Goal: Check status: Check status

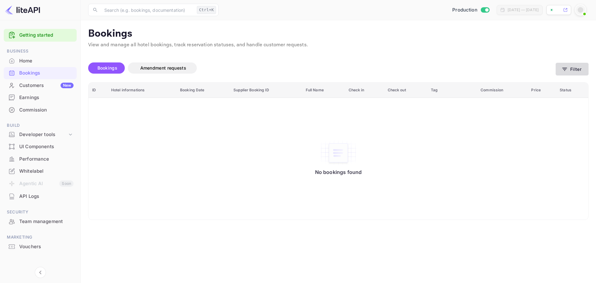
click at [574, 73] on button "Filter" at bounding box center [572, 69] width 33 height 13
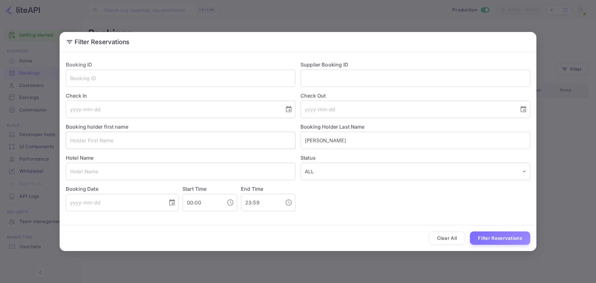
click at [209, 144] on input "text" at bounding box center [181, 140] width 230 height 17
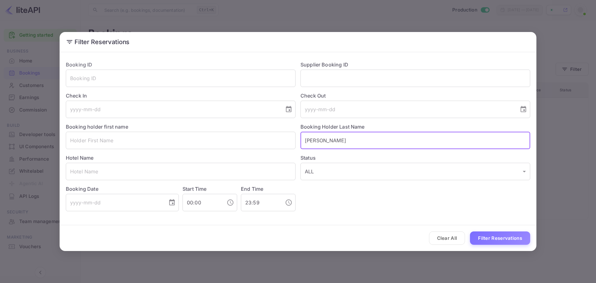
click at [346, 145] on input "Kleinschmidt" at bounding box center [415, 140] width 230 height 17
drag, startPoint x: 352, startPoint y: 142, endPoint x: 278, endPoint y: 152, distance: 74.5
click at [277, 154] on div "Booking ID ​ Supplier Booking ID ​ Check In ​ Check Out ​ Booking holder first …" at bounding box center [295, 133] width 469 height 155
paste input "dela Rea"
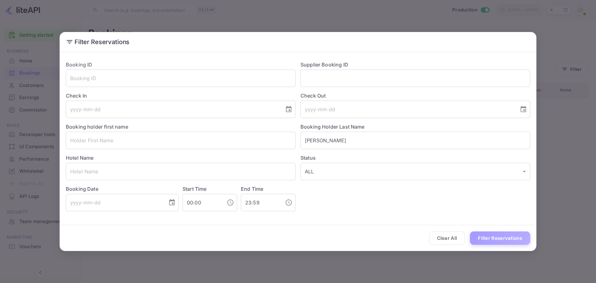
click at [499, 238] on button "Filter Reservations" at bounding box center [500, 237] width 60 height 13
click at [511, 241] on button "Filter Reservations" at bounding box center [500, 237] width 60 height 13
click at [511, 243] on button "Filter Reservations" at bounding box center [500, 237] width 60 height 13
click at [511, 242] on button "Filter Reservations" at bounding box center [500, 237] width 60 height 13
click at [349, 140] on input "dela Rea" at bounding box center [415, 140] width 230 height 17
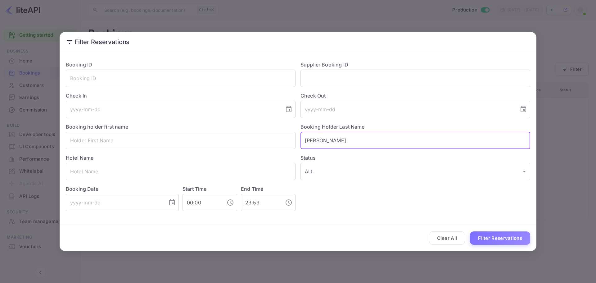
click at [307, 139] on input "dela Rea" at bounding box center [415, 140] width 230 height 17
type input "dela Rea"
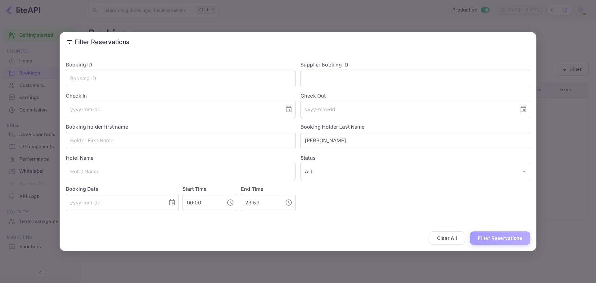
click at [503, 240] on button "Filter Reservations" at bounding box center [500, 237] width 60 height 13
drag, startPoint x: 507, startPoint y: 242, endPoint x: 511, endPoint y: 240, distance: 4.5
click at [508, 242] on button "Filter Reservations" at bounding box center [500, 237] width 60 height 13
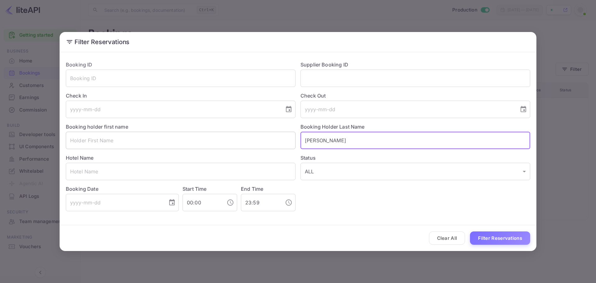
drag, startPoint x: 337, startPoint y: 143, endPoint x: 213, endPoint y: 148, distance: 124.2
click at [213, 148] on div "Booking ID ​ Supplier Booking ID ​ Check In ​ Check Out ​ Booking holder first …" at bounding box center [295, 133] width 469 height 155
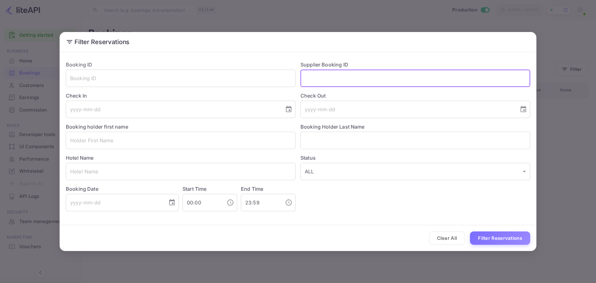
click at [340, 79] on input "text" at bounding box center [415, 78] width 230 height 17
type input "8611051"
click at [489, 244] on button "Filter Reservations" at bounding box center [500, 237] width 60 height 13
click at [498, 243] on button "Filter Reservations" at bounding box center [500, 237] width 60 height 13
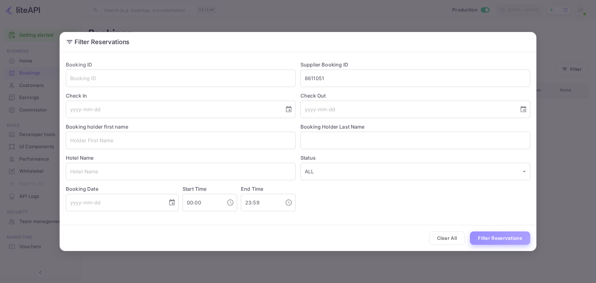
click at [497, 239] on button "Filter Reservations" at bounding box center [500, 237] width 60 height 13
click at [503, 234] on button "Filter Reservations" at bounding box center [500, 237] width 60 height 13
click at [453, 239] on button "Clear All" at bounding box center [447, 237] width 36 height 13
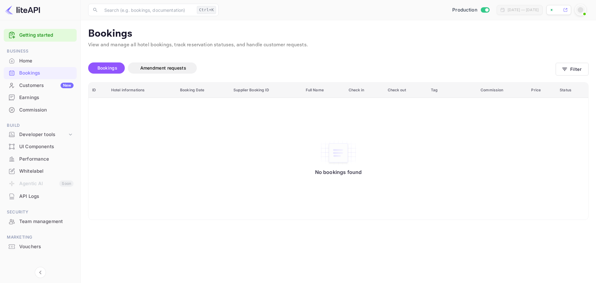
click at [46, 74] on div "Bookings" at bounding box center [46, 73] width 54 height 7
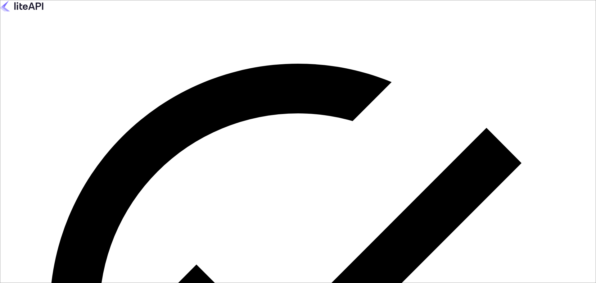
paste input "services@withjoy.com"
type input "services@withjoy.com"
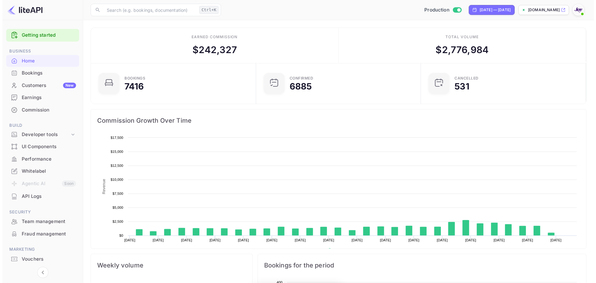
scroll to position [96, 156]
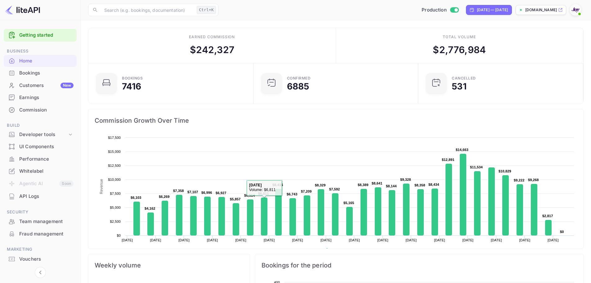
click at [47, 72] on div "Bookings" at bounding box center [46, 73] width 54 height 7
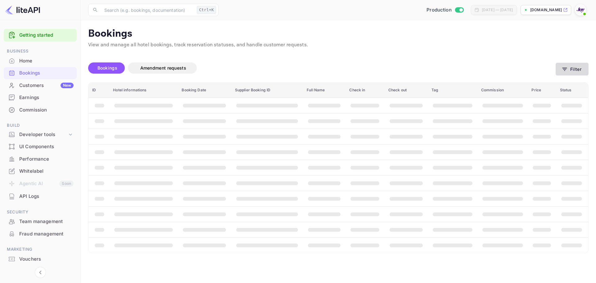
click at [576, 70] on button "Filter" at bounding box center [572, 69] width 33 height 13
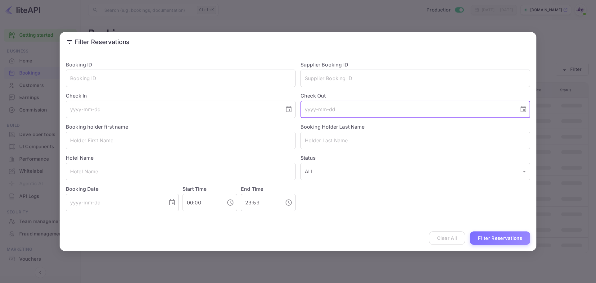
click at [329, 109] on input "tel" at bounding box center [407, 109] width 214 height 17
click at [325, 80] on input "text" at bounding box center [415, 78] width 230 height 17
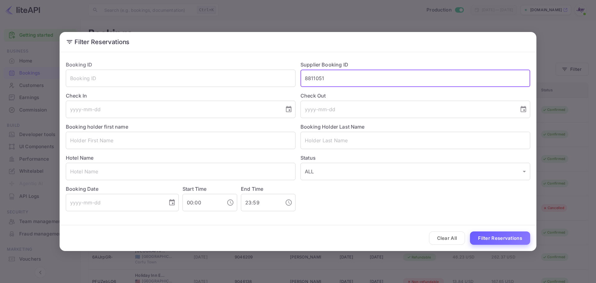
type input "8811051"
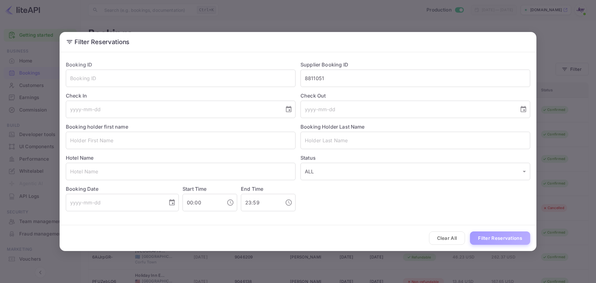
click at [492, 240] on button "Filter Reservations" at bounding box center [500, 237] width 60 height 13
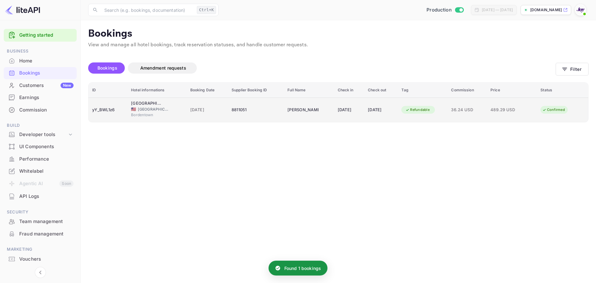
click at [115, 113] on div "yY_BWL1z6" at bounding box center [107, 110] width 31 height 10
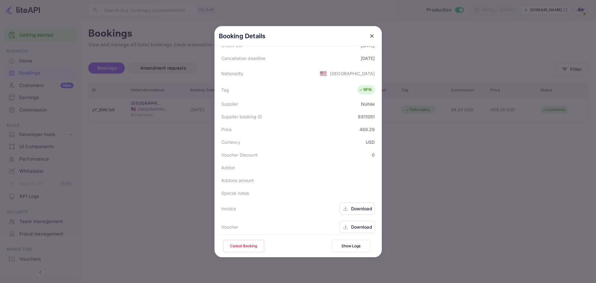
scroll to position [138, 0]
click at [345, 223] on icon at bounding box center [345, 222] width 6 height 7
